Goal: Transaction & Acquisition: Obtain resource

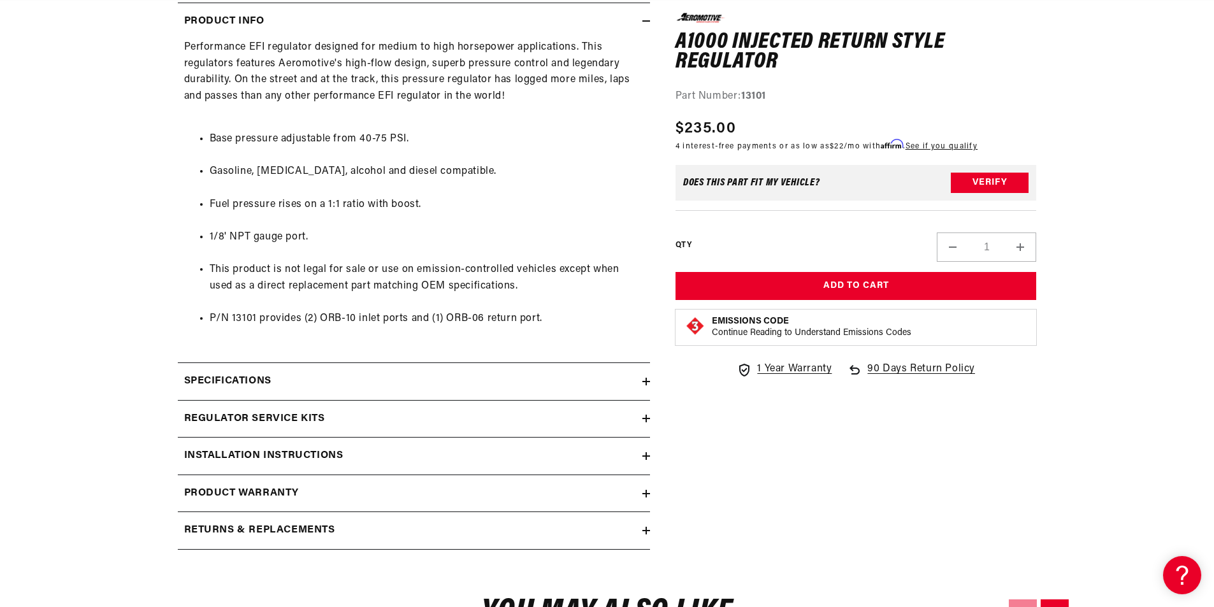
click at [277, 452] on h2 "Installation Instructions" at bounding box center [263, 456] width 159 height 17
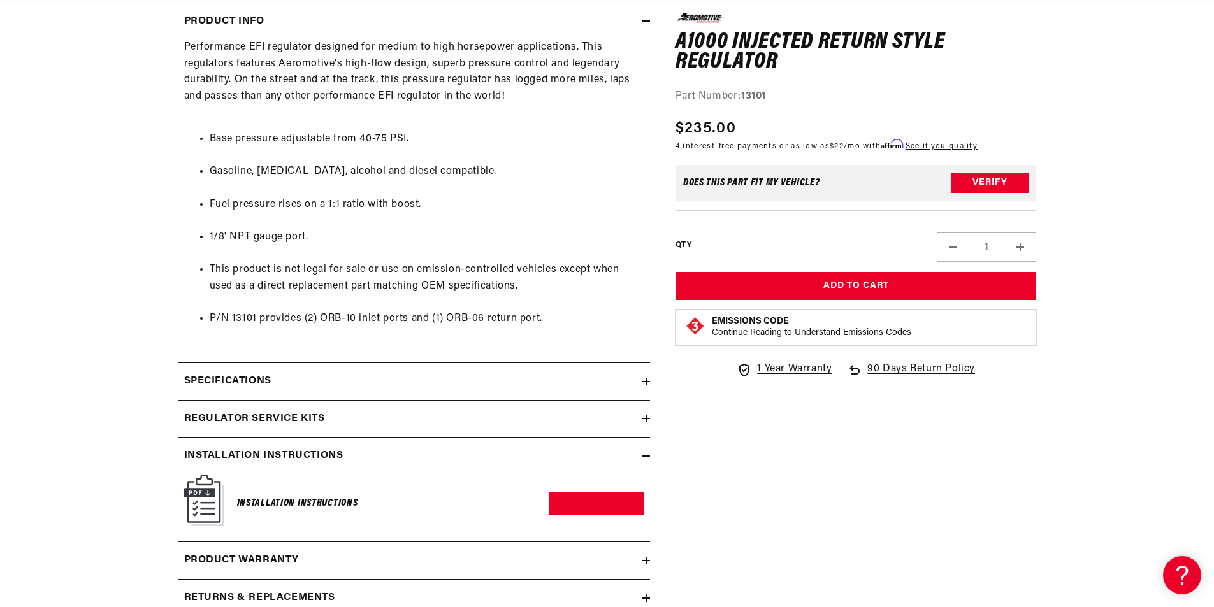
click at [291, 506] on h6 "Installation Instructions" at bounding box center [297, 503] width 121 height 17
click at [185, 509] on img at bounding box center [204, 501] width 40 height 52
click at [212, 491] on img at bounding box center [204, 501] width 40 height 52
click at [621, 508] on link "Download PDF" at bounding box center [596, 504] width 95 height 24
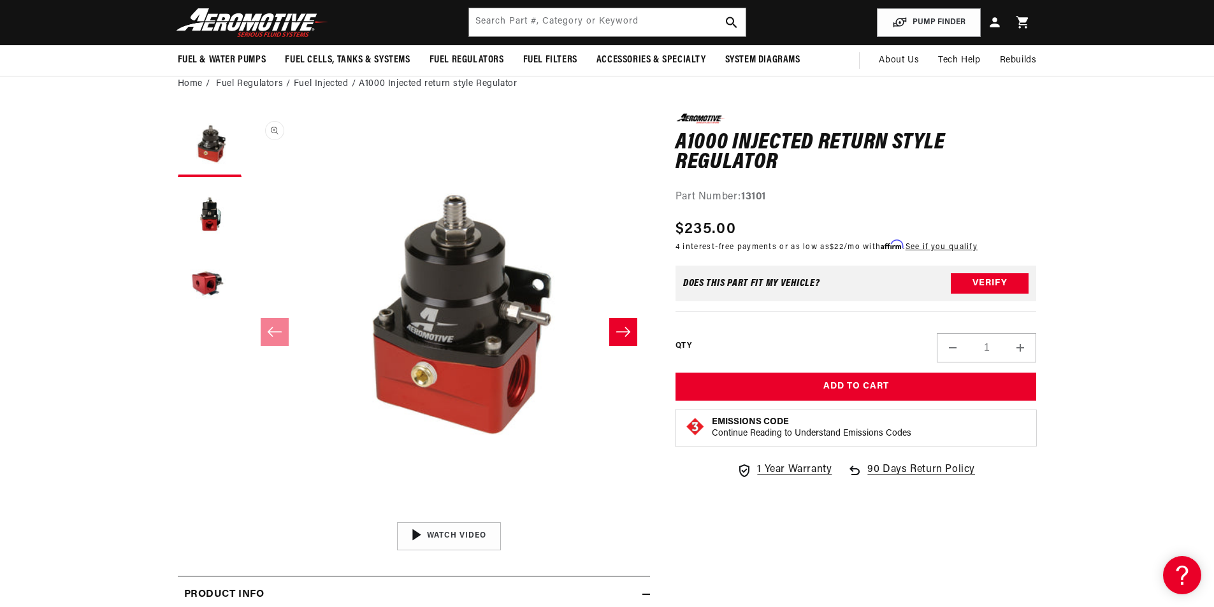
scroll to position [0, 808]
click at [208, 282] on button "Load image 3 in gallery view" at bounding box center [210, 286] width 64 height 64
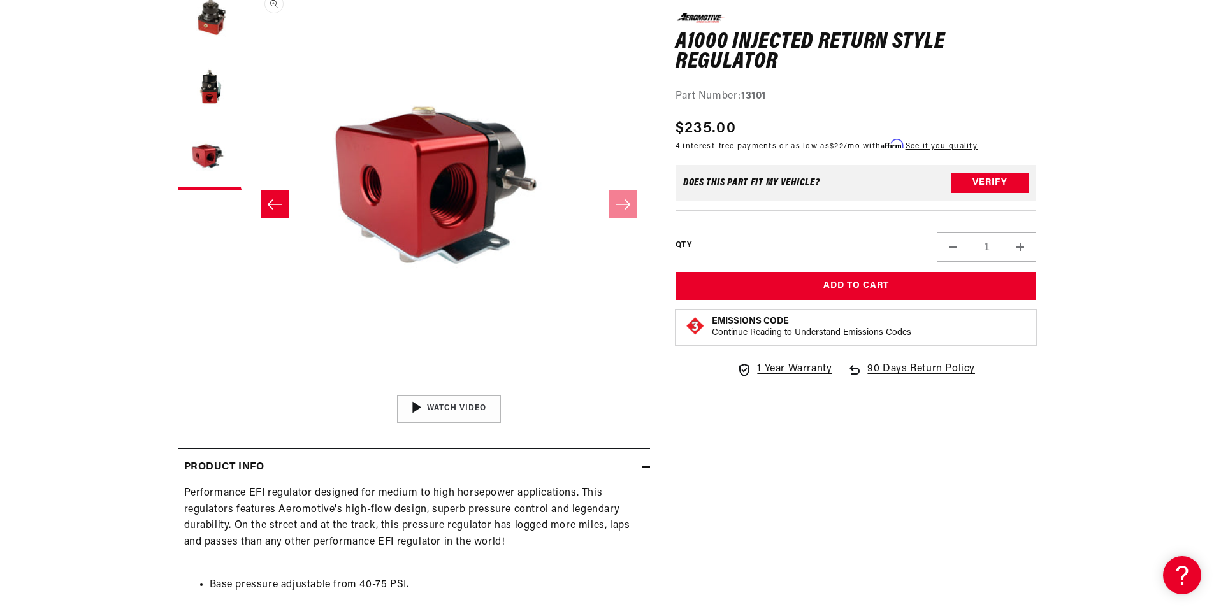
scroll to position [0, 1616]
